Goal: Task Accomplishment & Management: Use online tool/utility

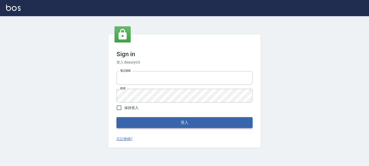
type input "0289832082"
click at [156, 119] on button "登入" at bounding box center [184, 122] width 136 height 11
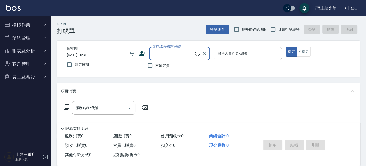
click at [24, 25] on button "櫃檯作業" at bounding box center [25, 24] width 47 height 13
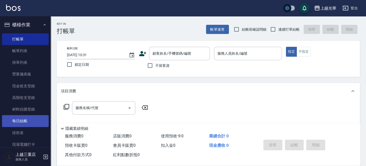
scroll to position [34, 0]
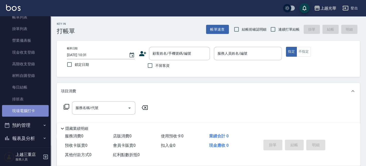
click at [39, 110] on link "現場電腦打卡" at bounding box center [25, 111] width 47 height 12
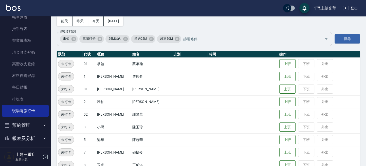
scroll to position [34, 0]
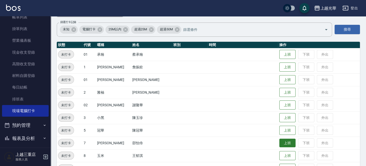
click at [282, 146] on button "上班" at bounding box center [288, 143] width 16 height 9
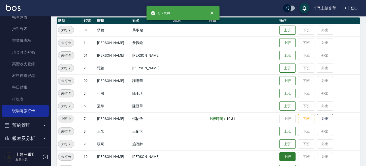
scroll to position [67, 0]
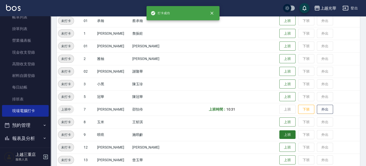
click at [280, 133] on button "上班" at bounding box center [288, 135] width 16 height 9
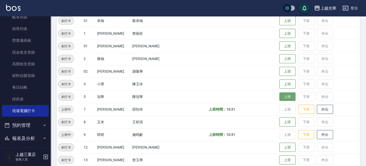
click at [280, 98] on button "上班" at bounding box center [288, 97] width 16 height 9
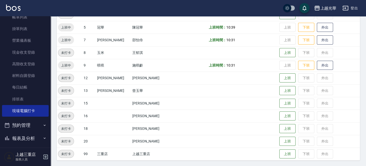
scroll to position [137, 0]
click at [280, 139] on button "上班" at bounding box center [288, 141] width 16 height 9
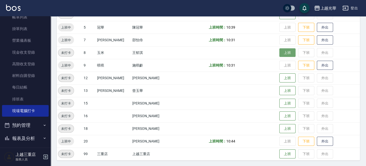
click at [280, 53] on button "上班" at bounding box center [288, 52] width 16 height 9
